Goal: Find specific page/section: Find specific page/section

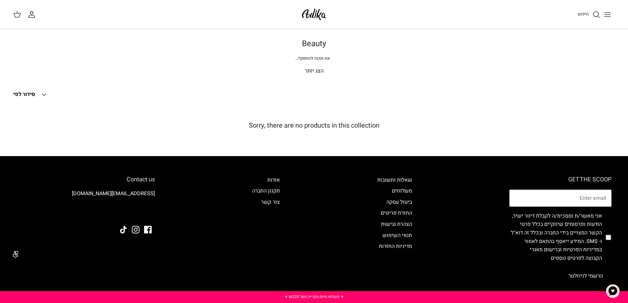
click at [608, 17] on icon "Toggle menu" at bounding box center [607, 15] width 8 height 8
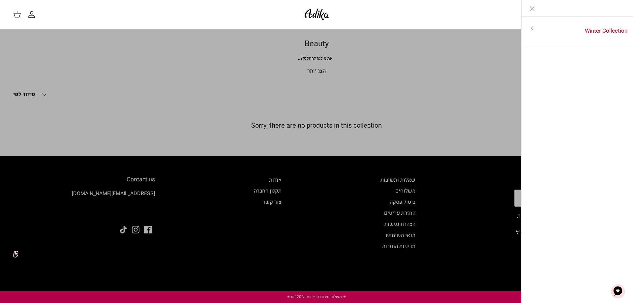
click at [532, 9] on line "Close" at bounding box center [532, 9] width 4 height 4
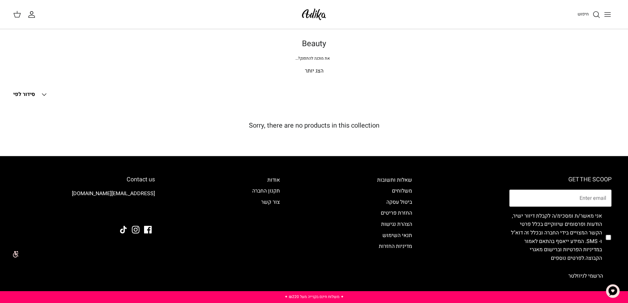
click at [315, 72] on p "הצג יותר" at bounding box center [313, 71] width 461 height 9
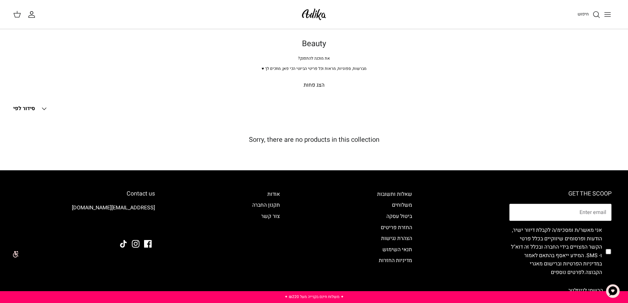
click at [607, 14] on icon "Toggle menu" at bounding box center [607, 15] width 8 height 8
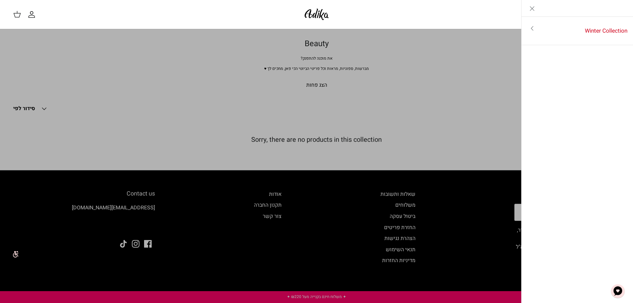
click at [533, 7] on line "Close" at bounding box center [532, 9] width 4 height 4
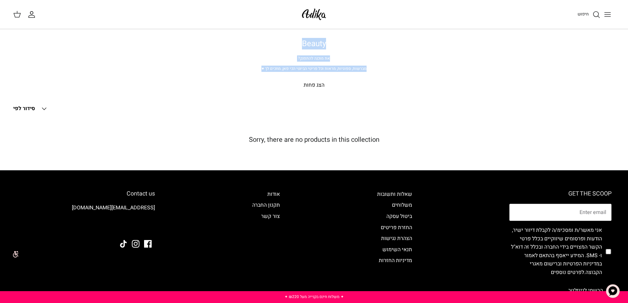
drag, startPoint x: 325, startPoint y: 42, endPoint x: 261, endPoint y: 71, distance: 69.9
click at [261, 71] on div "Beauty את מוכנה להתפנק? מברשות, ספוגיות, מראות וכל פריטי הביוטי הכי פאן, מחכים …" at bounding box center [314, 64] width 488 height 50
click at [318, 86] on p "הצג פחות" at bounding box center [313, 85] width 461 height 9
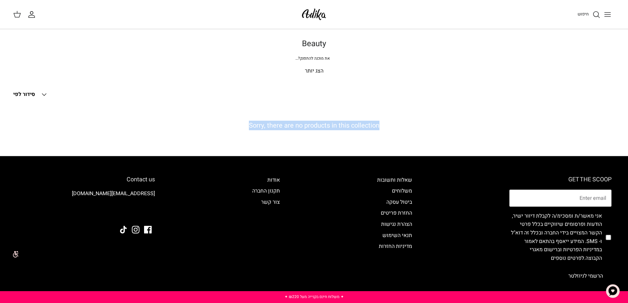
drag, startPoint x: 379, startPoint y: 125, endPoint x: 248, endPoint y: 129, distance: 131.6
click at [248, 129] on h5 "Sorry, there are no products in this collection" at bounding box center [313, 126] width 601 height 8
click at [380, 101] on div "סינון Right סידור לפי Down סידור לפי סידור לפי Best selling לפי א-ת לפי ת-א מחי…" at bounding box center [313, 94] width 601 height 15
click at [43, 95] on icon "Down" at bounding box center [44, 95] width 8 height 8
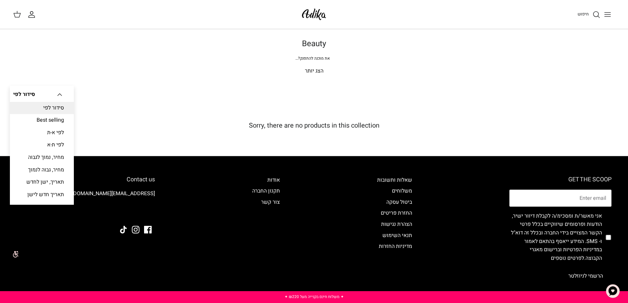
click at [159, 102] on div "סינון Right סידור לפי Down סידור לפי סידור לפי Best selling לפי א-ת לפי ת-א מחי…" at bounding box center [314, 116] width 628 height 59
